Goal: Task Accomplishment & Management: Complete application form

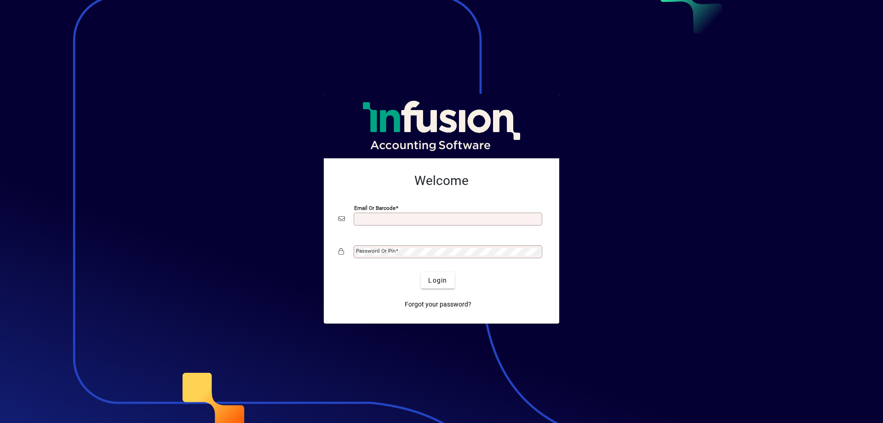
click at [418, 220] on input "Email or Barcode" at bounding box center [449, 218] width 186 height 7
type input "**********"
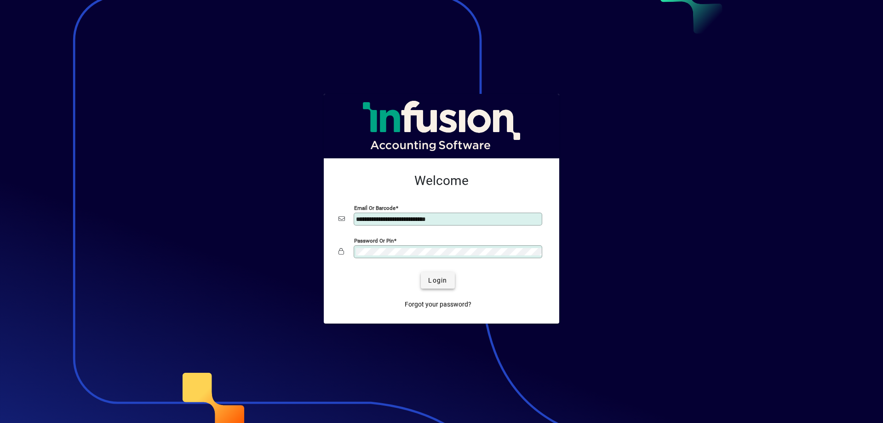
click at [447, 276] on span "Login" at bounding box center [437, 281] width 19 height 10
